Goal: Find contact information: Find contact information

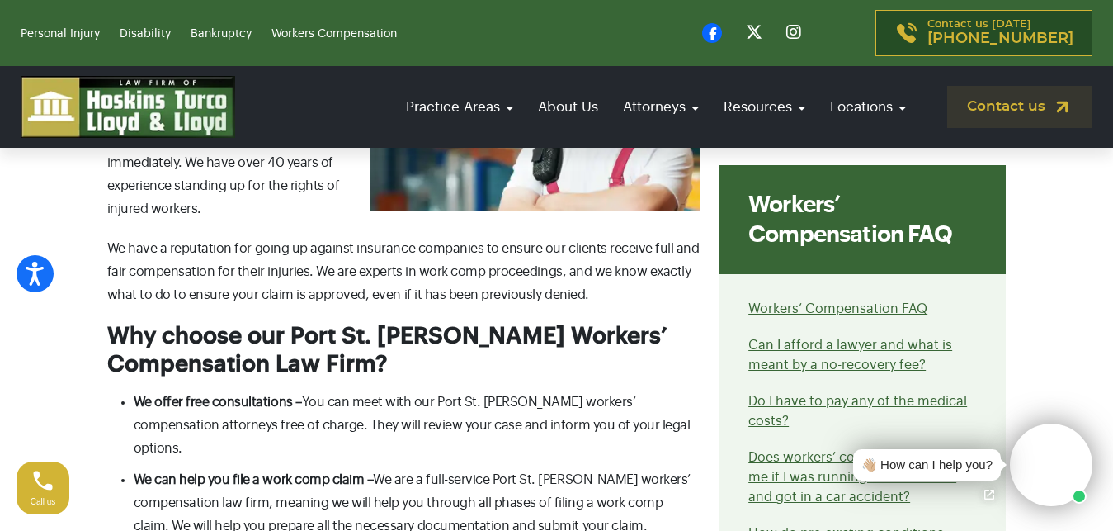
scroll to position [1599, 0]
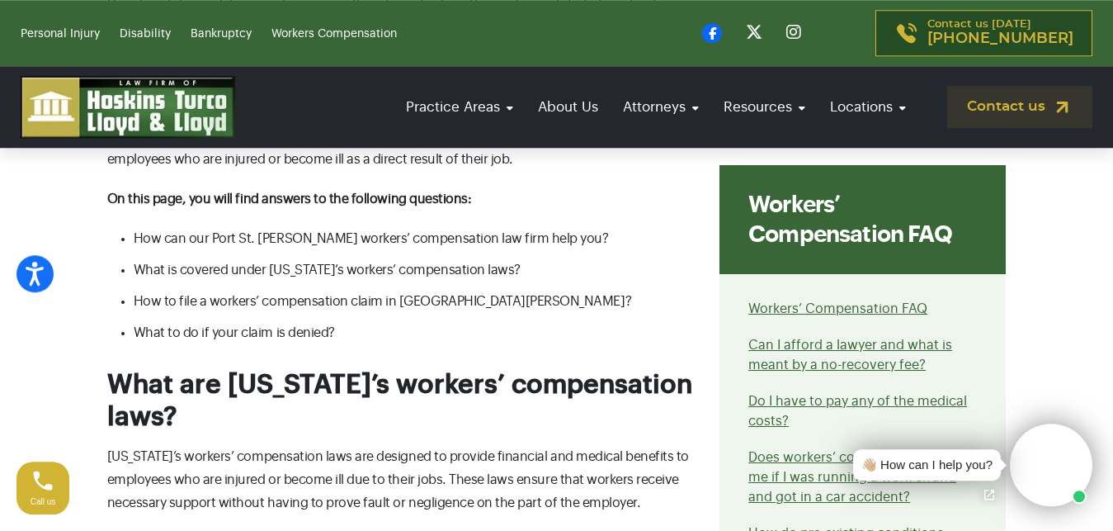
drag, startPoint x: 0, startPoint y: 0, endPoint x: 1118, endPoint y: 520, distance: 1232.9
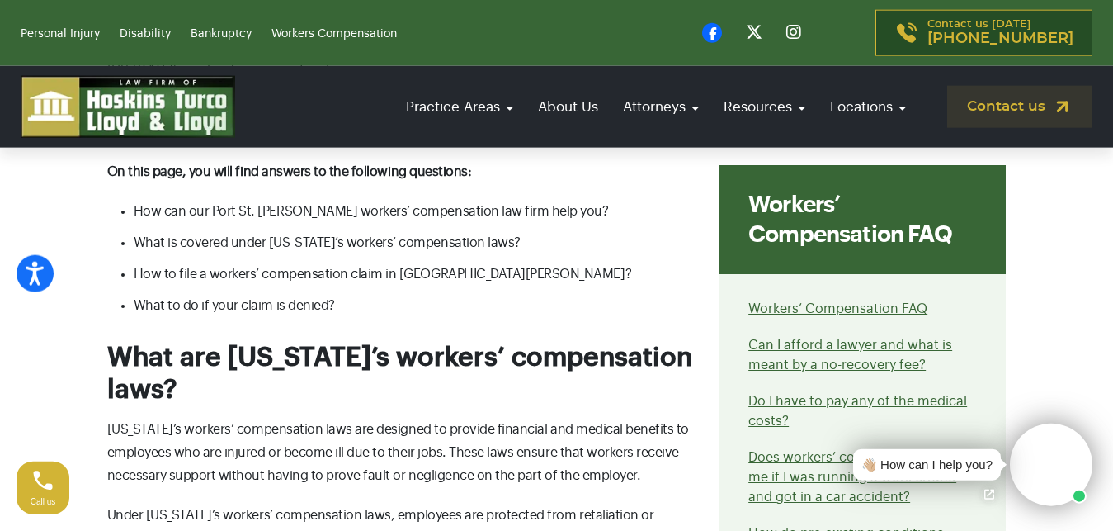
scroll to position [2903, 0]
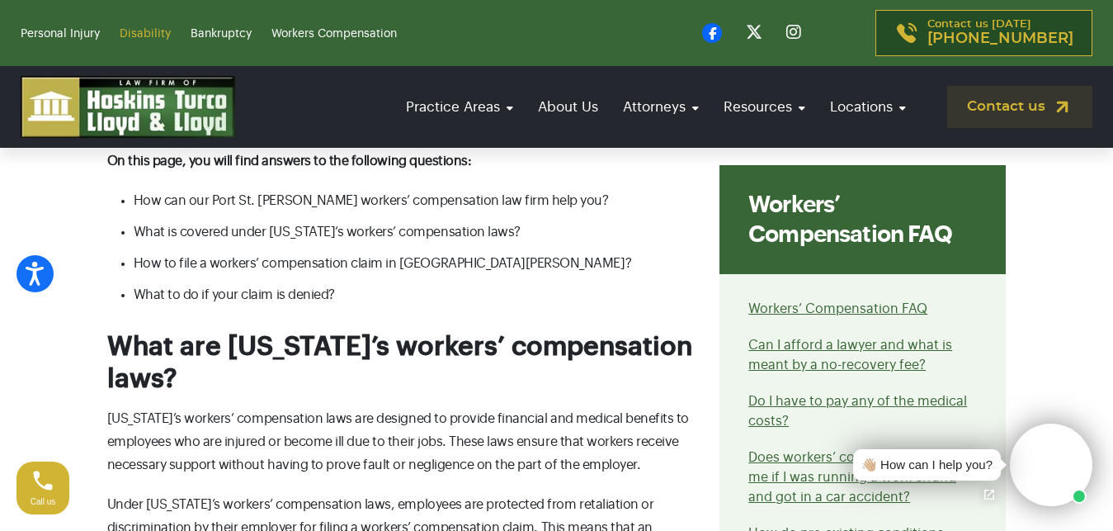
click at [147, 34] on link "Disability" at bounding box center [145, 34] width 51 height 12
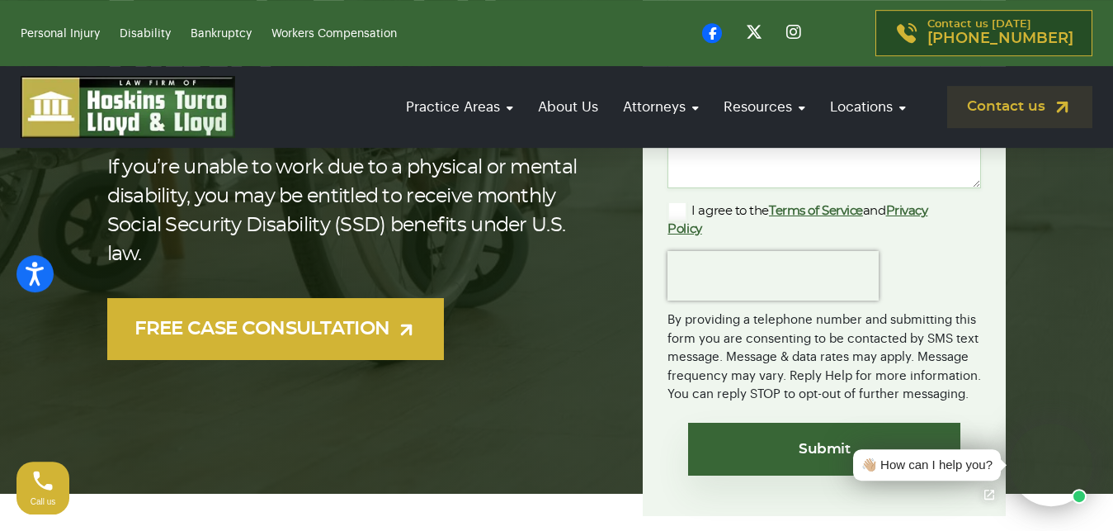
scroll to position [421, 0]
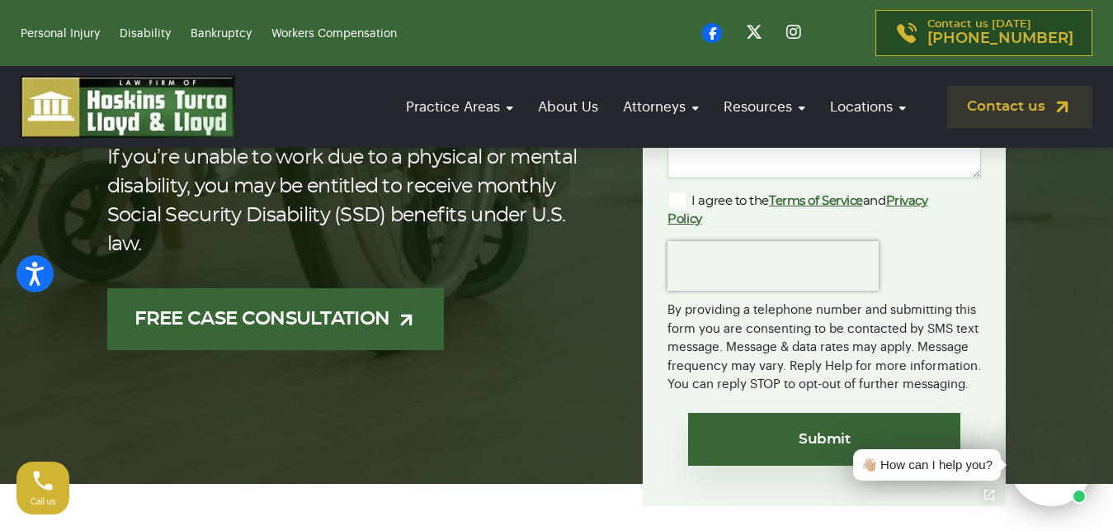
click at [378, 309] on link "FREE CASE CONSULTATION" at bounding box center [275, 319] width 337 height 62
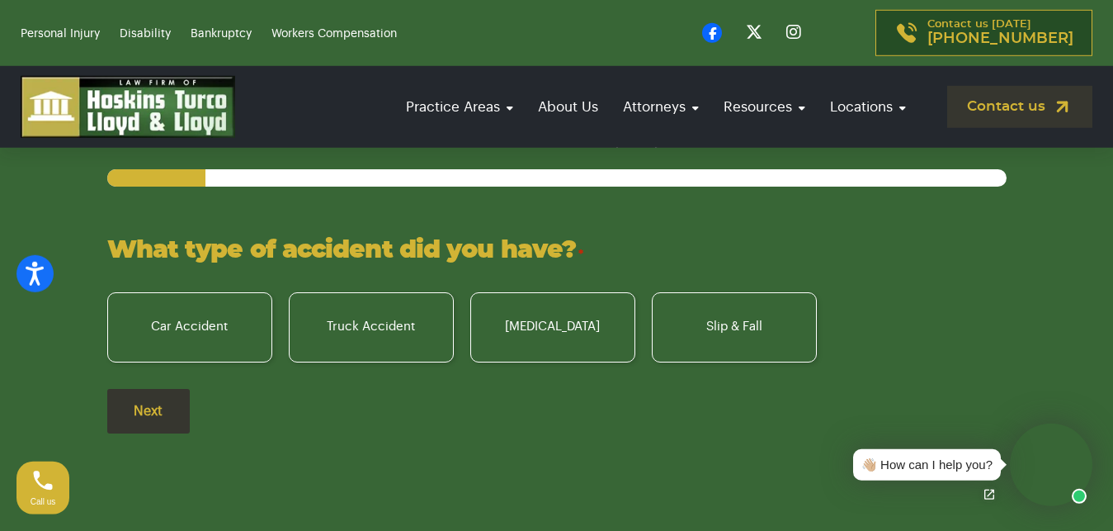
scroll to position [2356, 0]
